Goal: Answer question/provide support

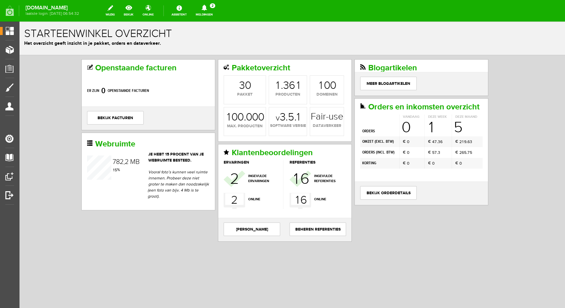
click at [207, 8] on icon at bounding box center [204, 8] width 5 height 6
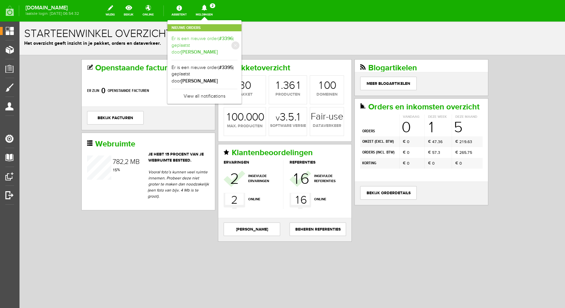
click at [218, 38] on link "Er is een nieuwe order( #3396 ) geplaatst door [PERSON_NAME]" at bounding box center [205, 45] width 66 height 21
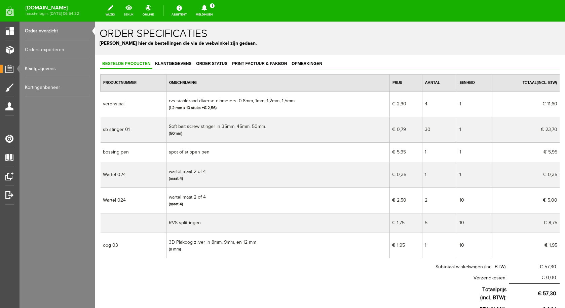
click at [136, 7] on link "bekijk" at bounding box center [129, 10] width 18 height 15
drag, startPoint x: 269, startPoint y: 125, endPoint x: 167, endPoint y: 124, distance: 101.7
click at [167, 124] on td "Soft bait screw stinger in 35mm, 45mm, 50mm. (50mm)" at bounding box center [278, 130] width 223 height 26
copy td "Soft bait screw stinger in 35mm, 45mm, 50mm."
drag, startPoint x: 218, startPoint y: 150, endPoint x: 170, endPoint y: 151, distance: 48.1
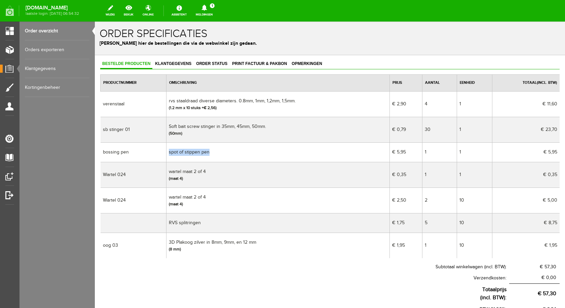
click at [170, 151] on td "spot of stippen pen" at bounding box center [278, 152] width 223 height 20
copy td "spot of stippen pen"
click at [135, 12] on link "bekijk" at bounding box center [129, 10] width 18 height 15
click at [209, 4] on link "Meldingen 1 Nieuwe orders Er is een nieuwe order( #3395 ) geplaatst door [PERSO…" at bounding box center [204, 10] width 25 height 15
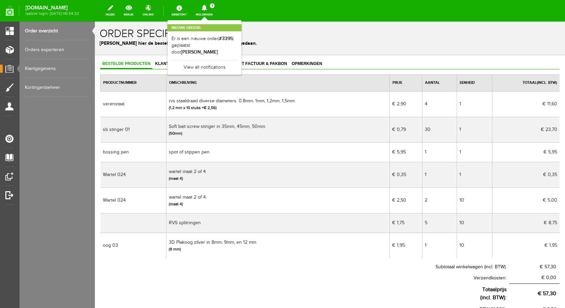
click at [304, 43] on p "[PERSON_NAME] hier de bestellingen die via de webwinkel zijn gedaan." at bounding box center [330, 43] width 461 height 7
click at [208, 9] on icon at bounding box center [204, 8] width 17 height 6
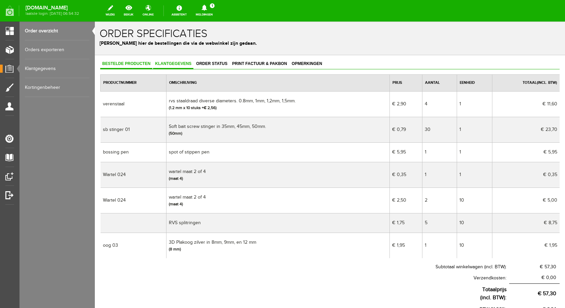
click at [181, 63] on span "Klantgegevens" at bounding box center [173, 63] width 40 height 5
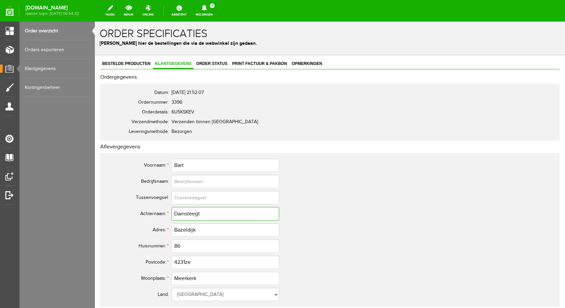
drag, startPoint x: 202, startPoint y: 214, endPoint x: 173, endPoint y: 213, distance: 29.0
click at [173, 213] on input "Damsteegt" at bounding box center [226, 213] width 108 height 13
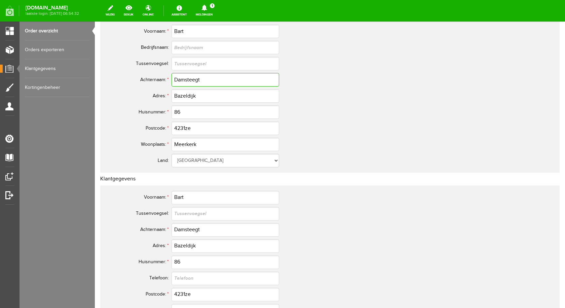
scroll to position [135, 0]
drag, startPoint x: 202, startPoint y: 127, endPoint x: 175, endPoint y: 126, distance: 26.6
click at [175, 126] on input "4231ze" at bounding box center [226, 127] width 108 height 13
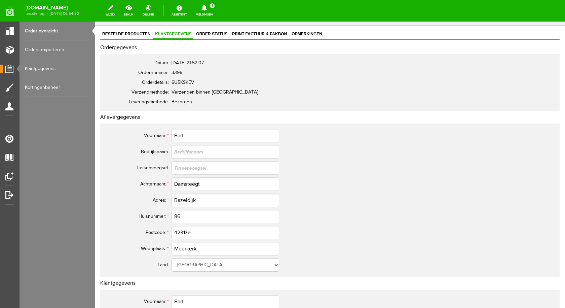
scroll to position [0, 0]
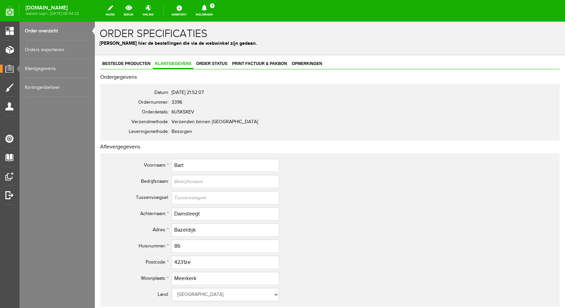
click at [211, 10] on icon at bounding box center [204, 8] width 17 height 6
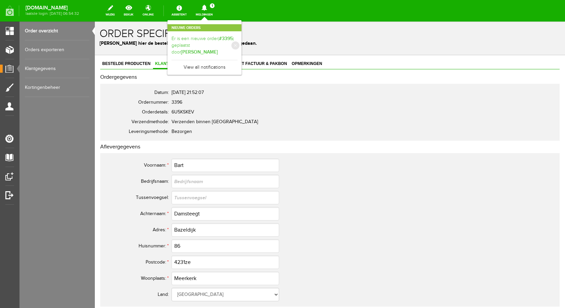
click at [212, 49] on b "[PERSON_NAME]" at bounding box center [199, 52] width 37 height 6
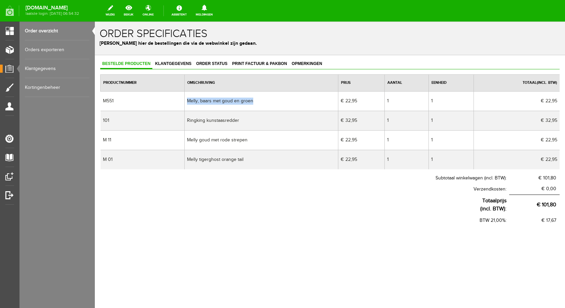
drag, startPoint x: 256, startPoint y: 101, endPoint x: 188, endPoint y: 97, distance: 68.8
click at [188, 97] on td "Melly, baars met goud en groen" at bounding box center [262, 101] width 154 height 20
copy td "Melly, baars met goud en groen"
click at [178, 63] on span "Klantgegevens" at bounding box center [173, 63] width 40 height 5
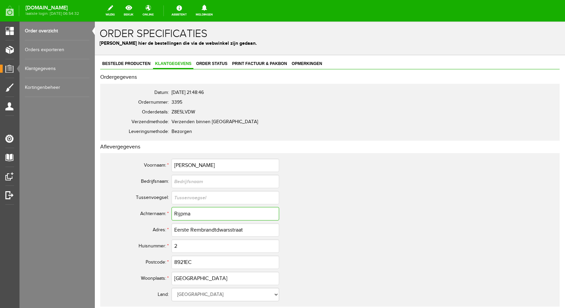
drag, startPoint x: 196, startPoint y: 214, endPoint x: 171, endPoint y: 212, distance: 25.1
click at [171, 212] on tr "Achternaam: * Rijpma" at bounding box center [265, 214] width 323 height 16
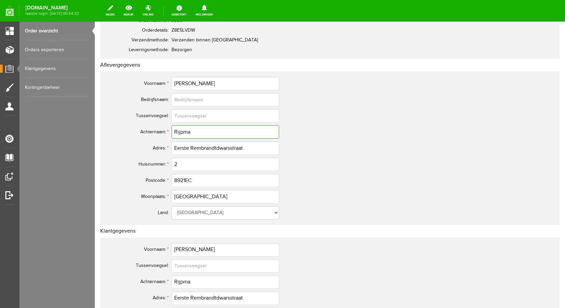
scroll to position [101, 0]
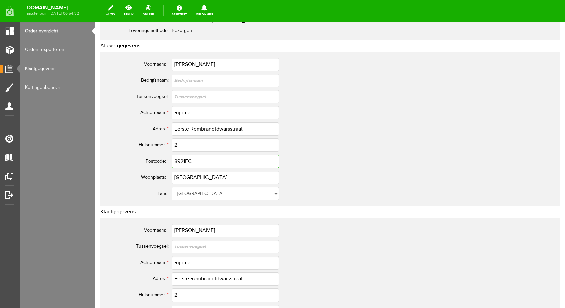
drag, startPoint x: 196, startPoint y: 160, endPoint x: 174, endPoint y: 160, distance: 22.2
click at [174, 160] on input "8921EC" at bounding box center [226, 160] width 108 height 13
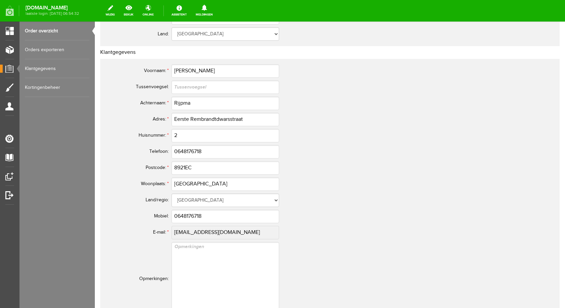
scroll to position [269, 0]
